Goal: Check status: Check status

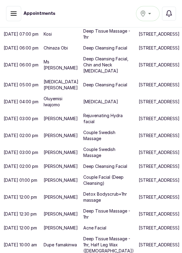
scroll to position [383, 0]
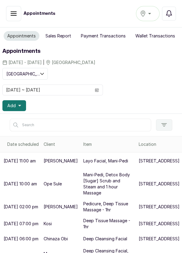
click at [172, 11] on icon "button" at bounding box center [168, 13] width 7 height 7
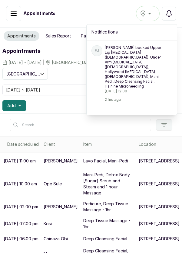
click at [133, 63] on p "Eruvwun Juweto booked Upper Lip Laser Hair Removal (Female), Under Arm Laser Ha…" at bounding box center [135, 67] width 60 height 44
click at [139, 62] on p "Eruvwun Juweto booked Upper Lip Laser Hair Removal (Female), Under Arm Laser Ha…" at bounding box center [135, 67] width 60 height 44
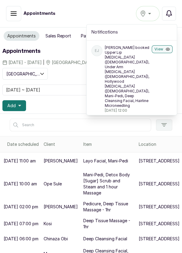
click at [160, 46] on button "View" at bounding box center [161, 49] width 21 height 8
